Goal: Task Accomplishment & Management: Use online tool/utility

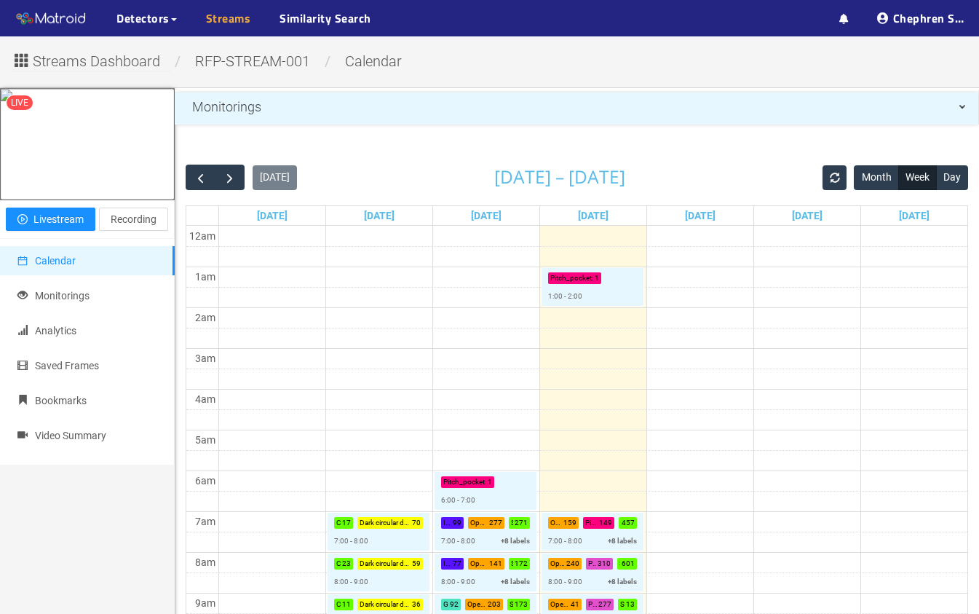
click at [229, 22] on link "Streams" at bounding box center [228, 17] width 45 height 17
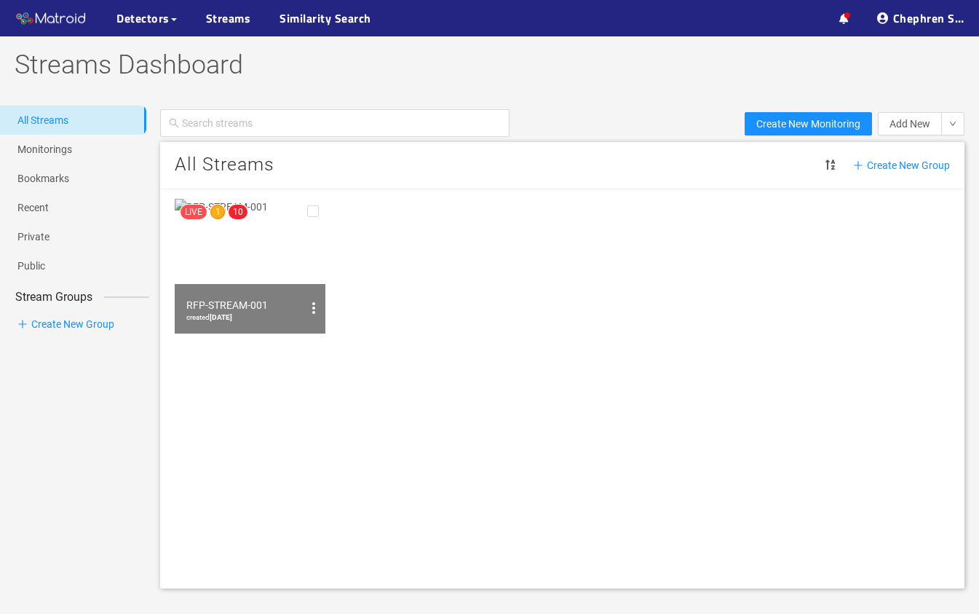
click at [240, 258] on img at bounding box center [250, 266] width 151 height 135
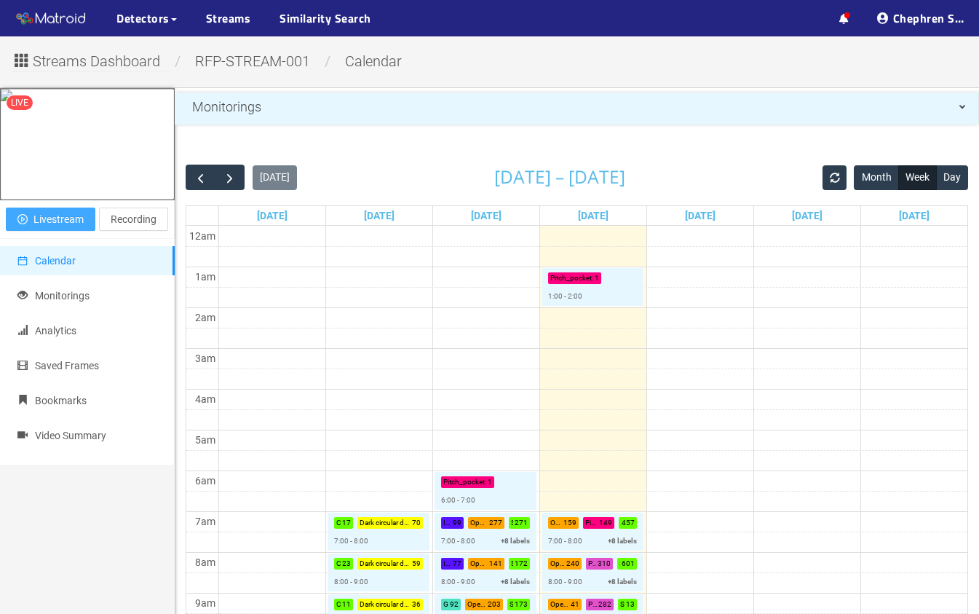
click at [73, 231] on button "Livestream" at bounding box center [51, 218] width 90 height 23
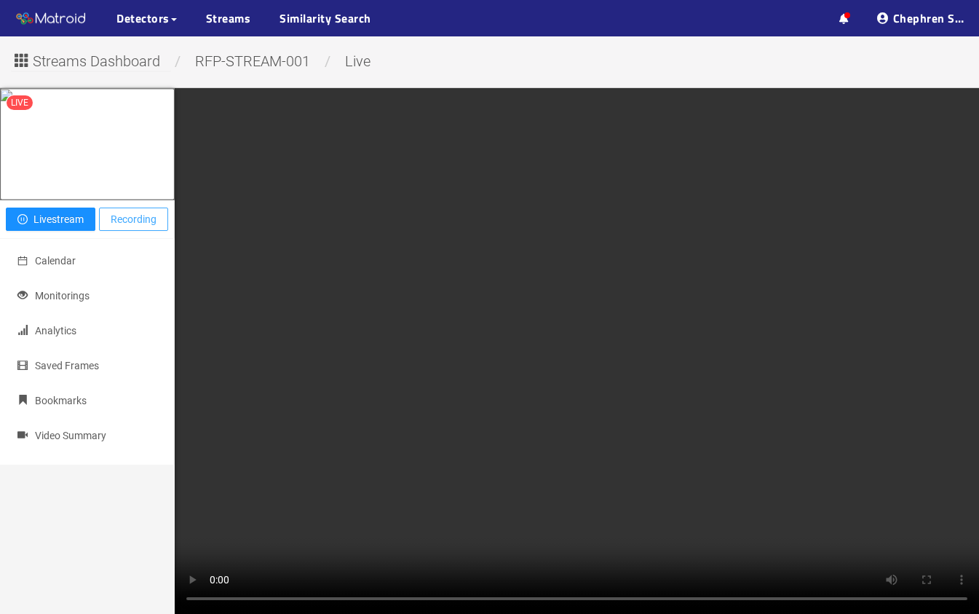
click at [146, 227] on span "Recording" at bounding box center [134, 219] width 46 height 16
